Goal: Information Seeking & Learning: Understand process/instructions

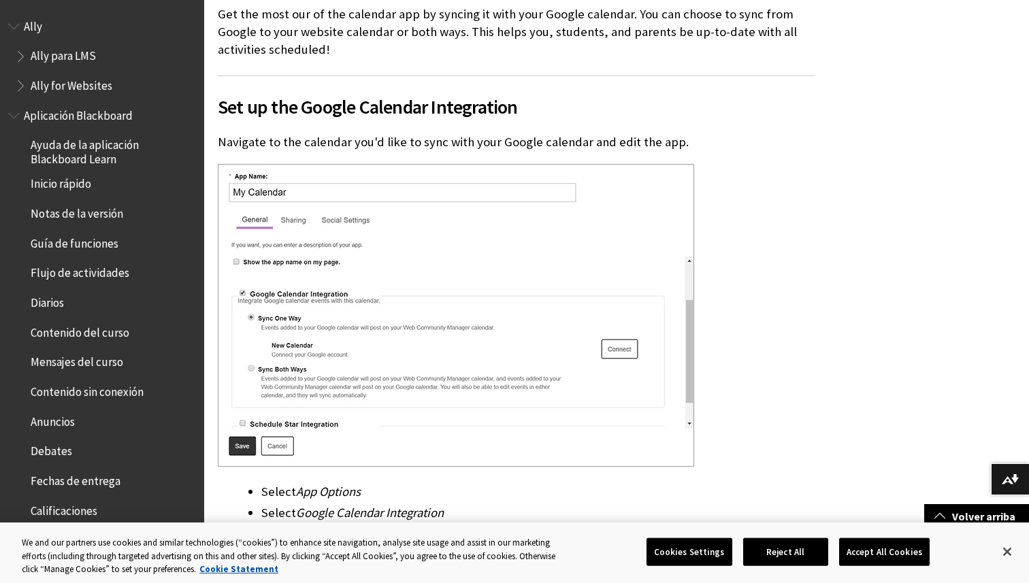
scroll to position [322, 0]
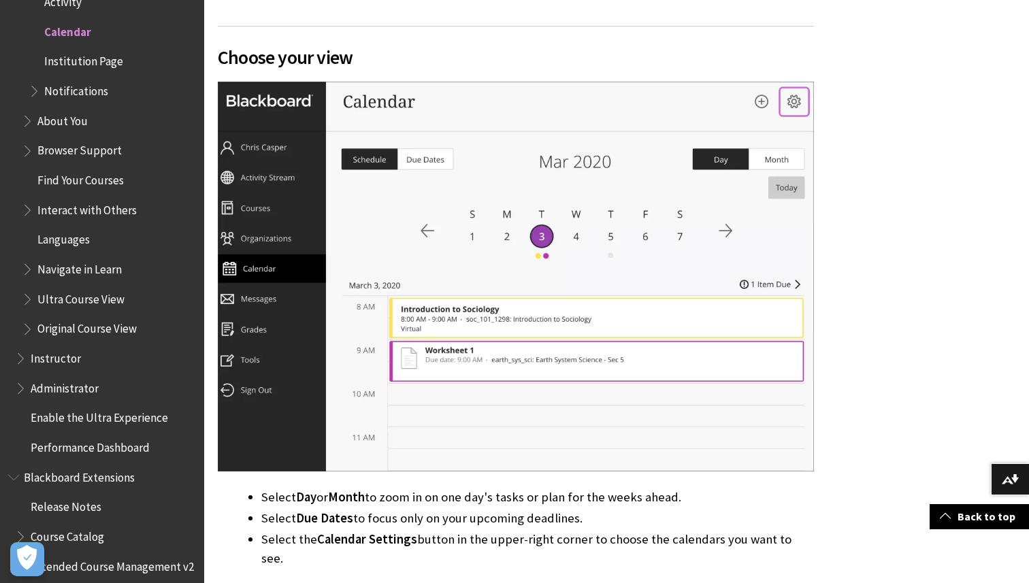
scroll to position [1196, 0]
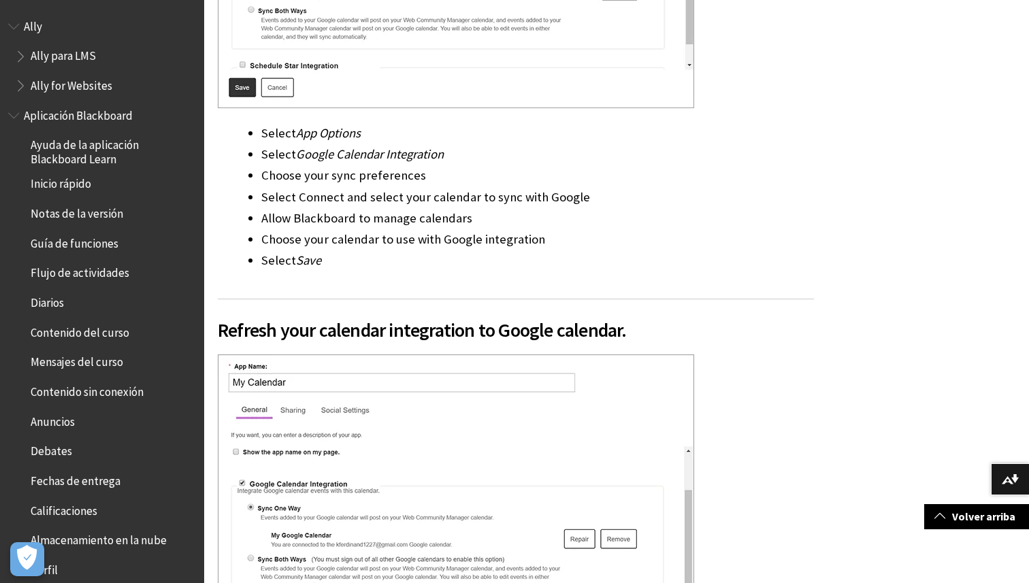
scroll to position [684, 0]
